Goal: Information Seeking & Learning: Learn about a topic

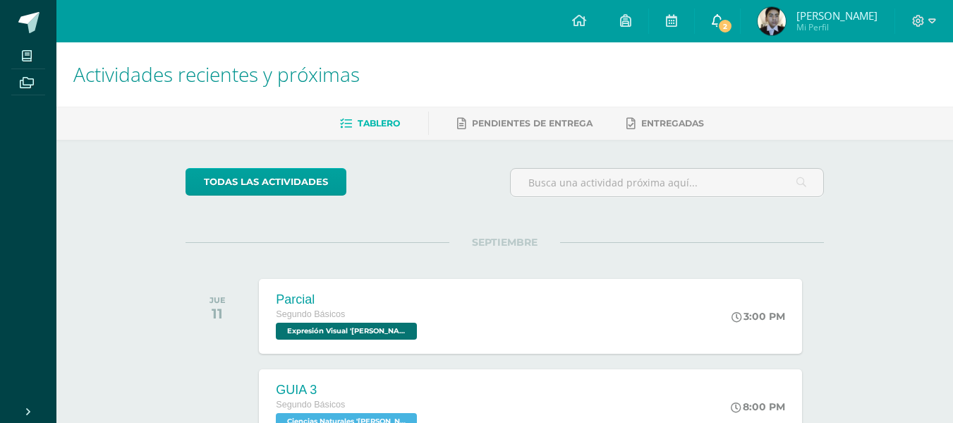
click at [712, 24] on link "2" at bounding box center [717, 21] width 45 height 42
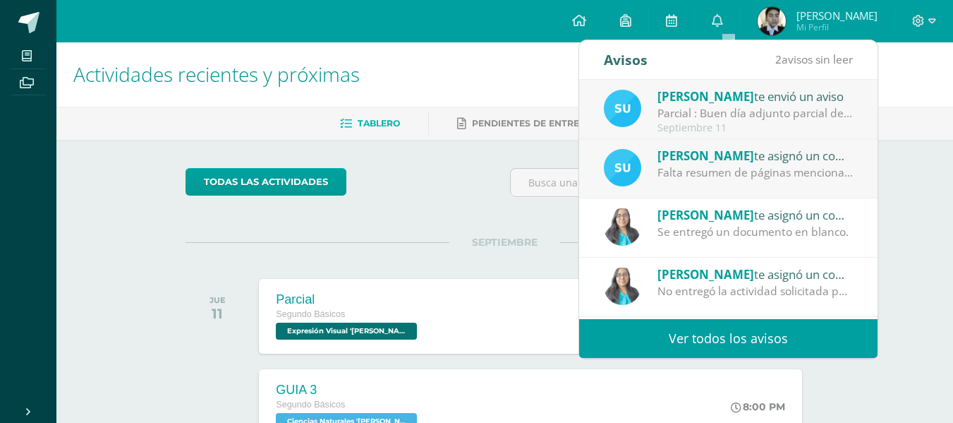
click at [725, 119] on div "Parcial : Buen día adjunto parcial de matemáticas favor de enviarlo a mi correo…" at bounding box center [756, 113] width 196 height 16
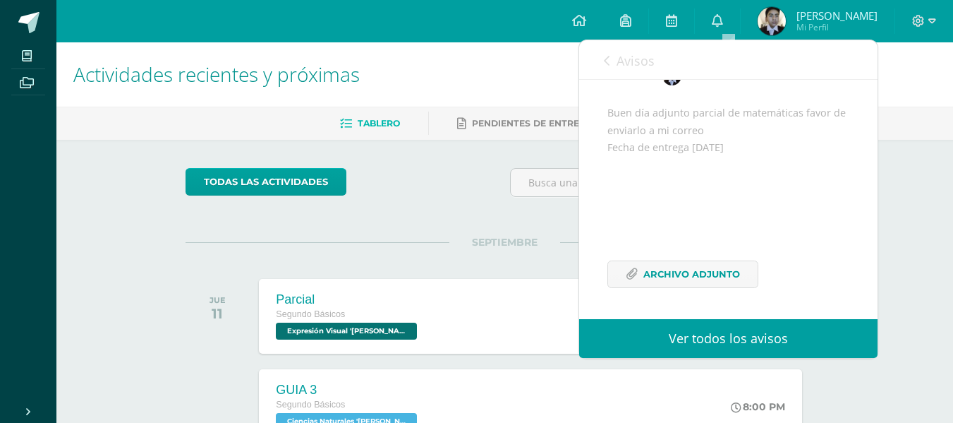
scroll to position [127, 0]
click at [652, 286] on span "Archivo Adjunto" at bounding box center [691, 274] width 97 height 26
click at [634, 57] on span "Avisos" at bounding box center [636, 60] width 38 height 17
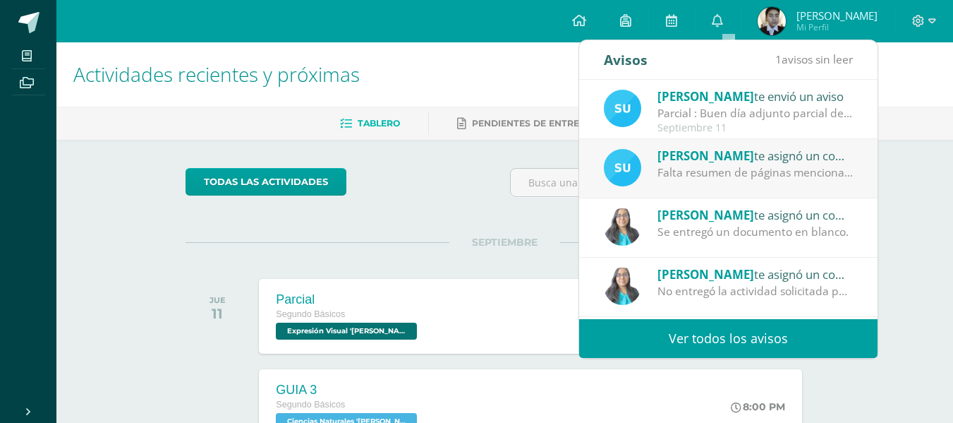
click at [679, 169] on div "Falta resumen de páginas mencionadas en guía" at bounding box center [756, 172] width 196 height 16
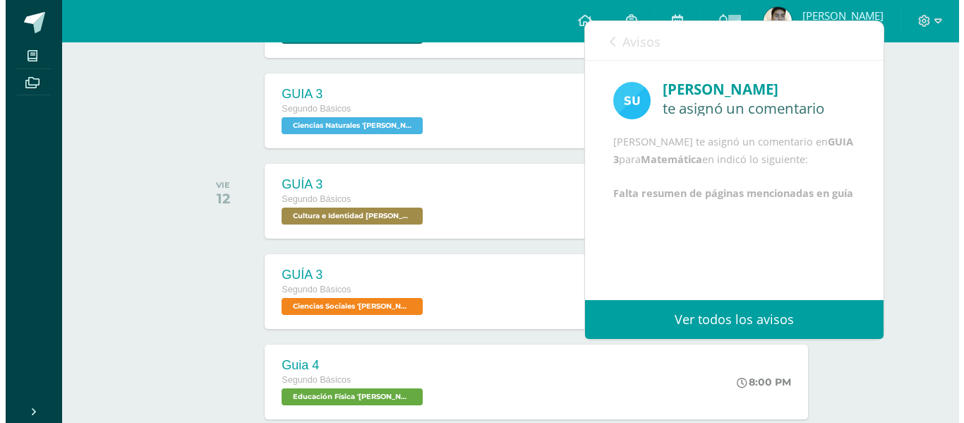
scroll to position [0, 0]
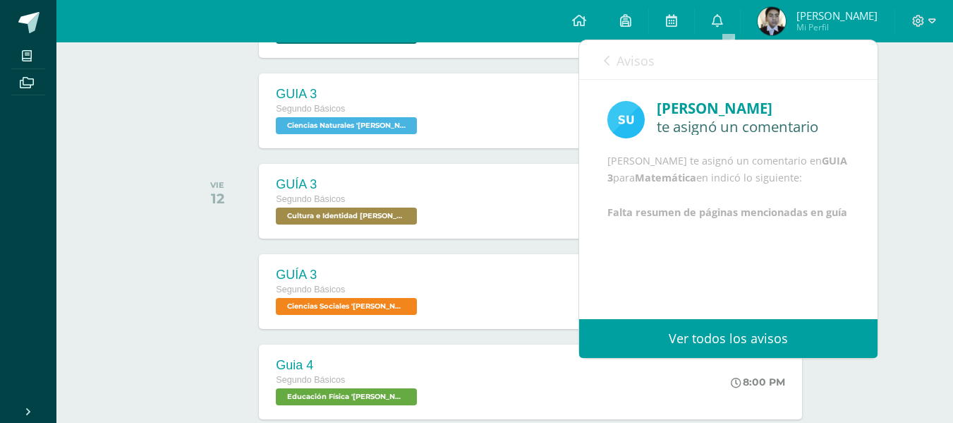
click at [628, 44] on link "Avisos" at bounding box center [629, 60] width 51 height 40
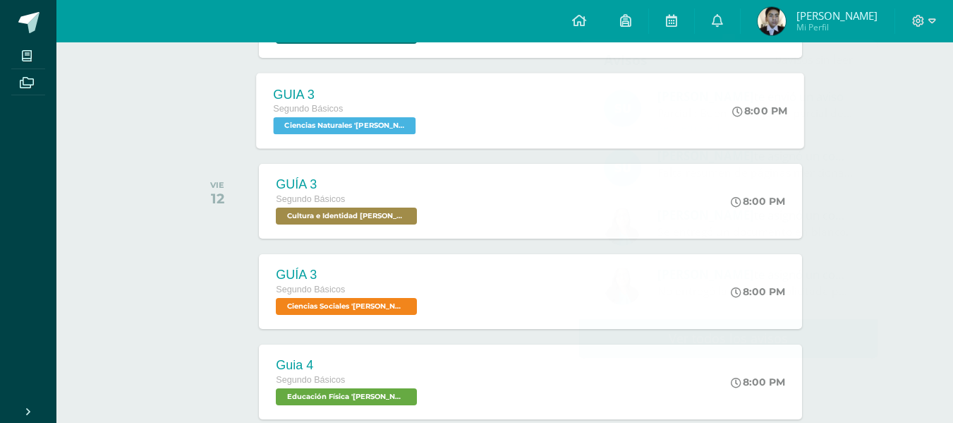
click at [483, 144] on div "GUIA 3 Segundo Básicos Ciencias Naturales '[PERSON_NAME]' 8:00 PM GUIA 3 Cienci…" at bounding box center [531, 110] width 548 height 75
